Goal: Navigation & Orientation: Find specific page/section

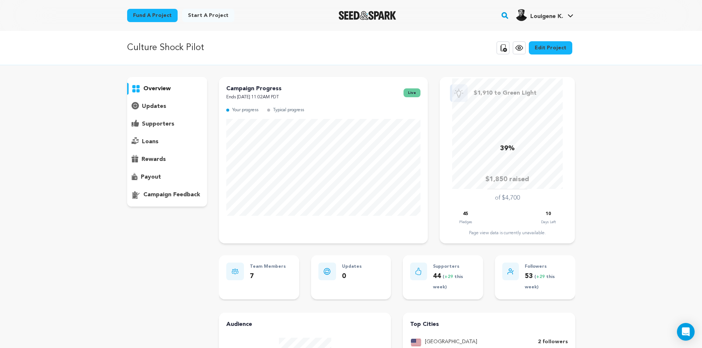
scroll to position [77, 0]
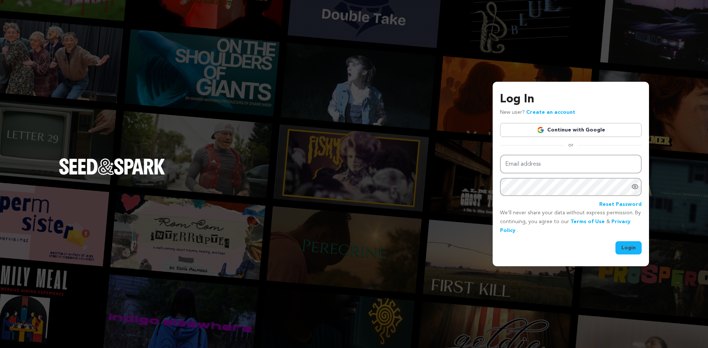
click at [553, 129] on link "Continue with Google" at bounding box center [571, 130] width 142 height 14
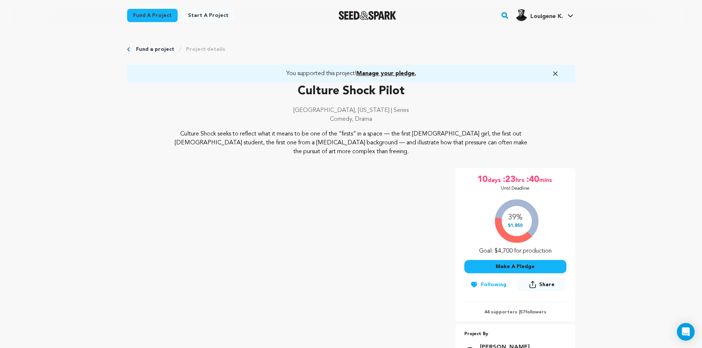
scroll to position [1733, 0]
